Goal: Task Accomplishment & Management: Manage account settings

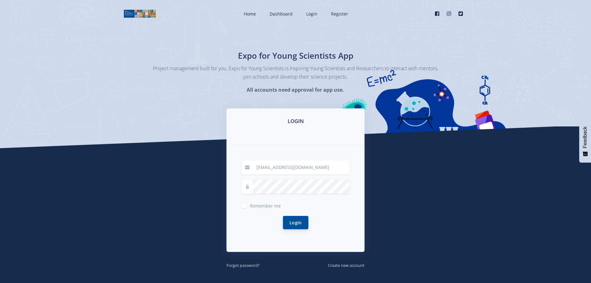
click at [297, 224] on button "Login" at bounding box center [295, 222] width 25 height 13
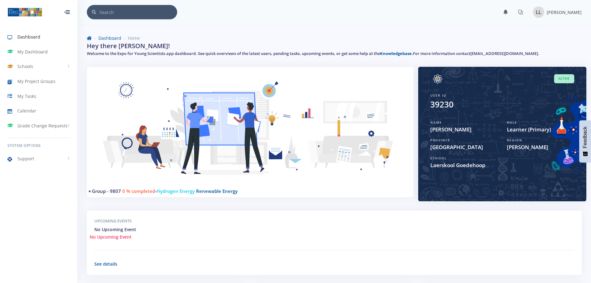
scroll to position [5, 5]
click at [38, 83] on span "My Project Groups" at bounding box center [36, 81] width 38 height 7
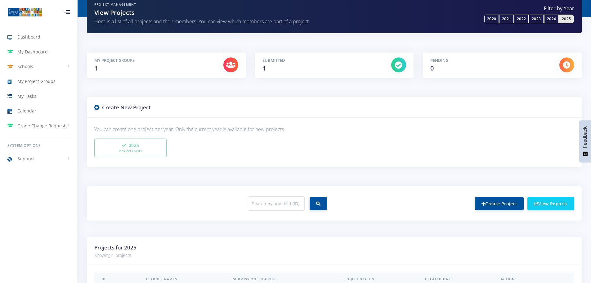
scroll to position [119, 0]
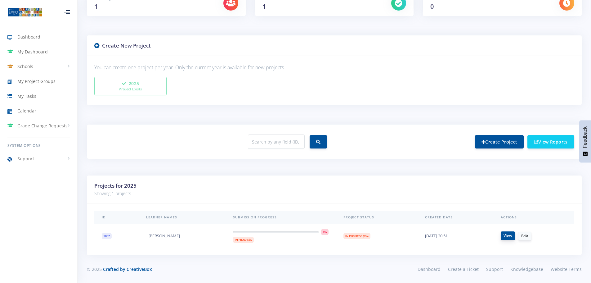
click at [507, 236] on link "View" at bounding box center [508, 235] width 14 height 9
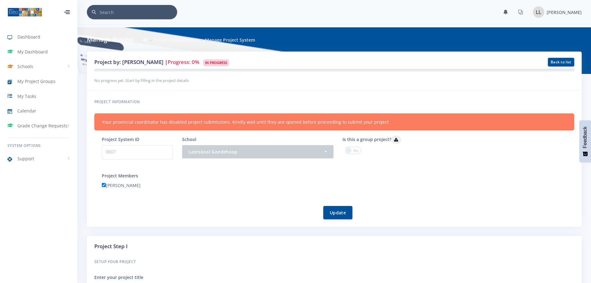
scroll to position [5, 5]
click at [355, 149] on span at bounding box center [353, 150] width 16 height 7
click at [0, 0] on input "checkbox" at bounding box center [0, 0] width 0 height 0
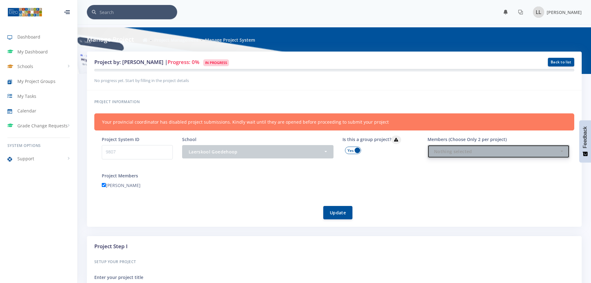
click at [471, 154] on div "Nothing selected" at bounding box center [496, 151] width 125 height 7
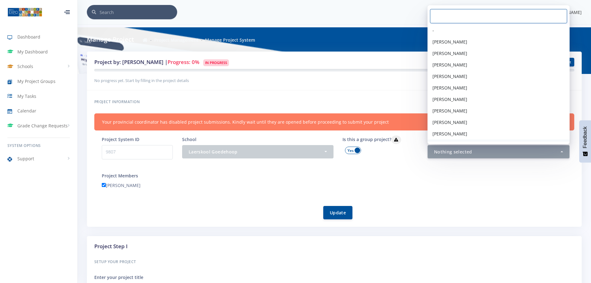
scroll to position [32, 0]
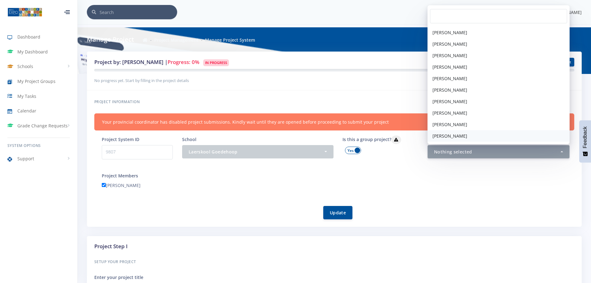
click at [463, 135] on span "Minette Bezuidenhout" at bounding box center [450, 136] width 35 height 7
select select "39231"
click at [409, 185] on div "[PERSON_NAME]" at bounding box center [338, 186] width 482 height 10
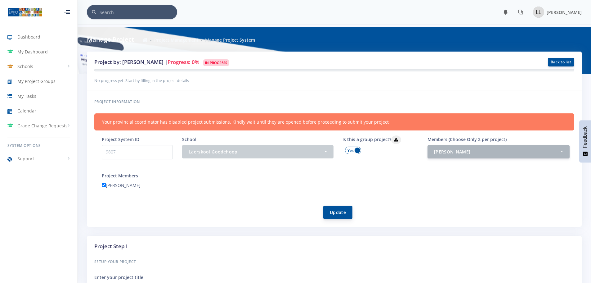
click at [335, 212] on button "Update" at bounding box center [338, 212] width 29 height 13
